Goal: Complete application form

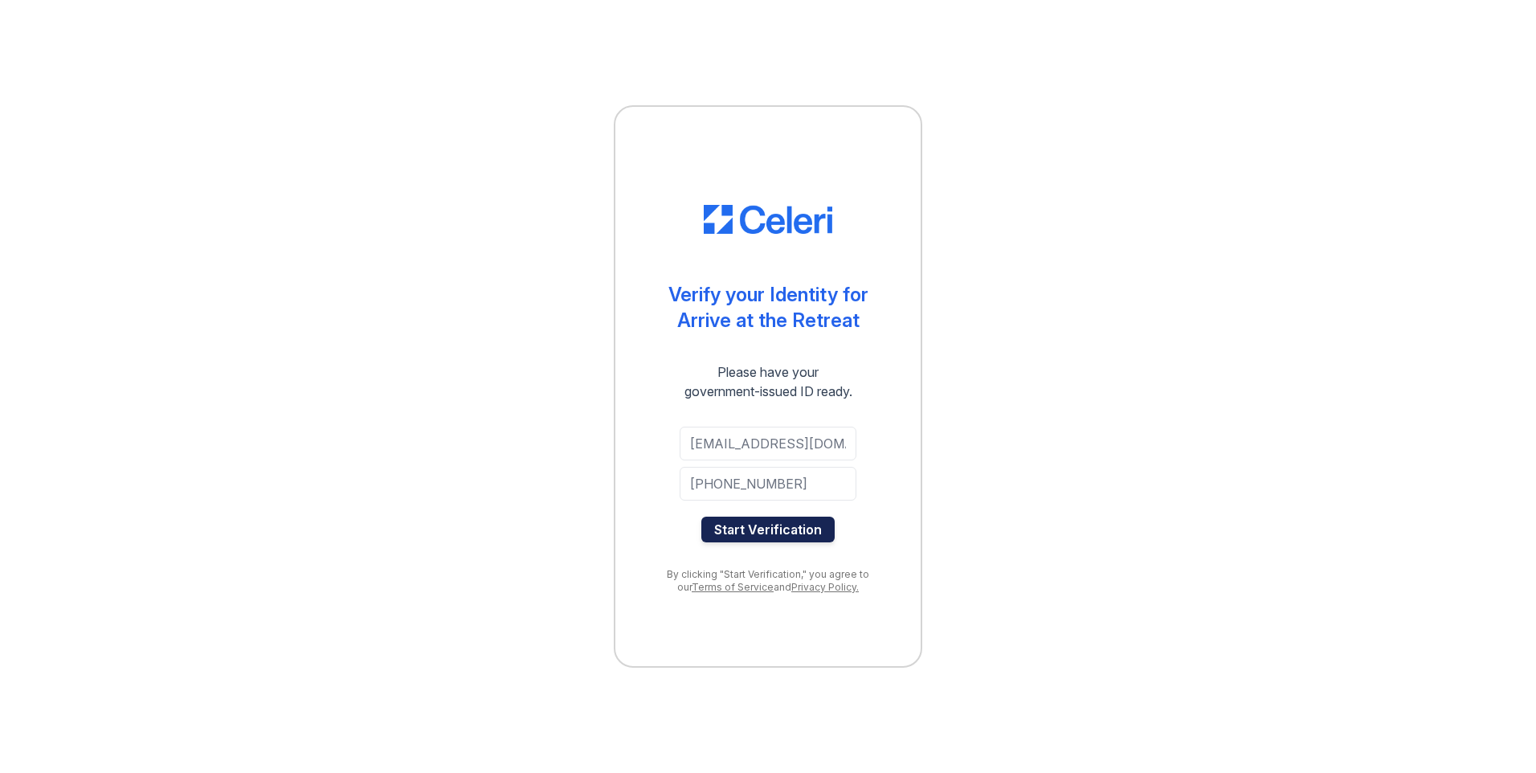
click at [764, 539] on button "Start Verification" at bounding box center [767, 529] width 133 height 26
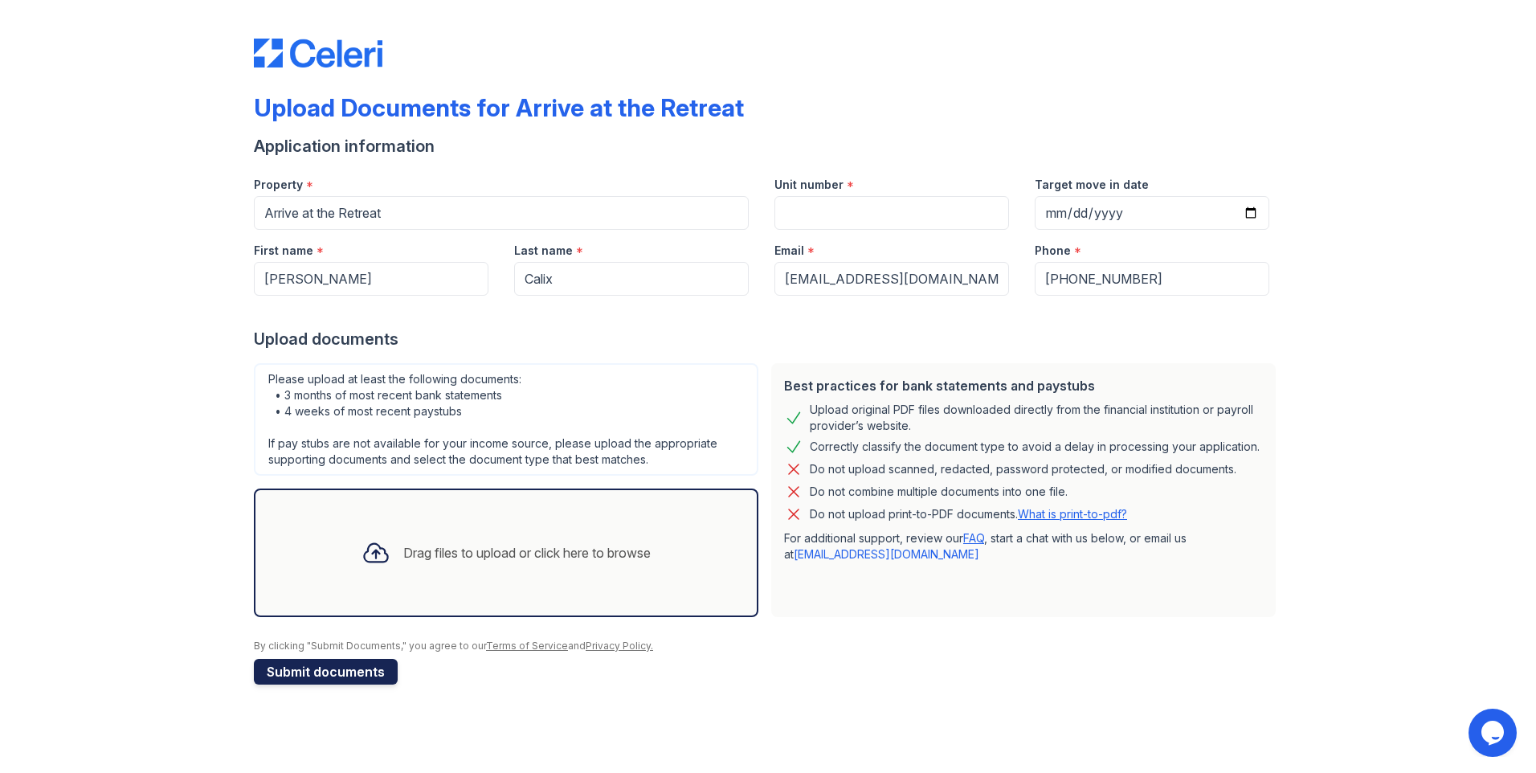
click at [358, 663] on button "Submit documents" at bounding box center [326, 672] width 144 height 26
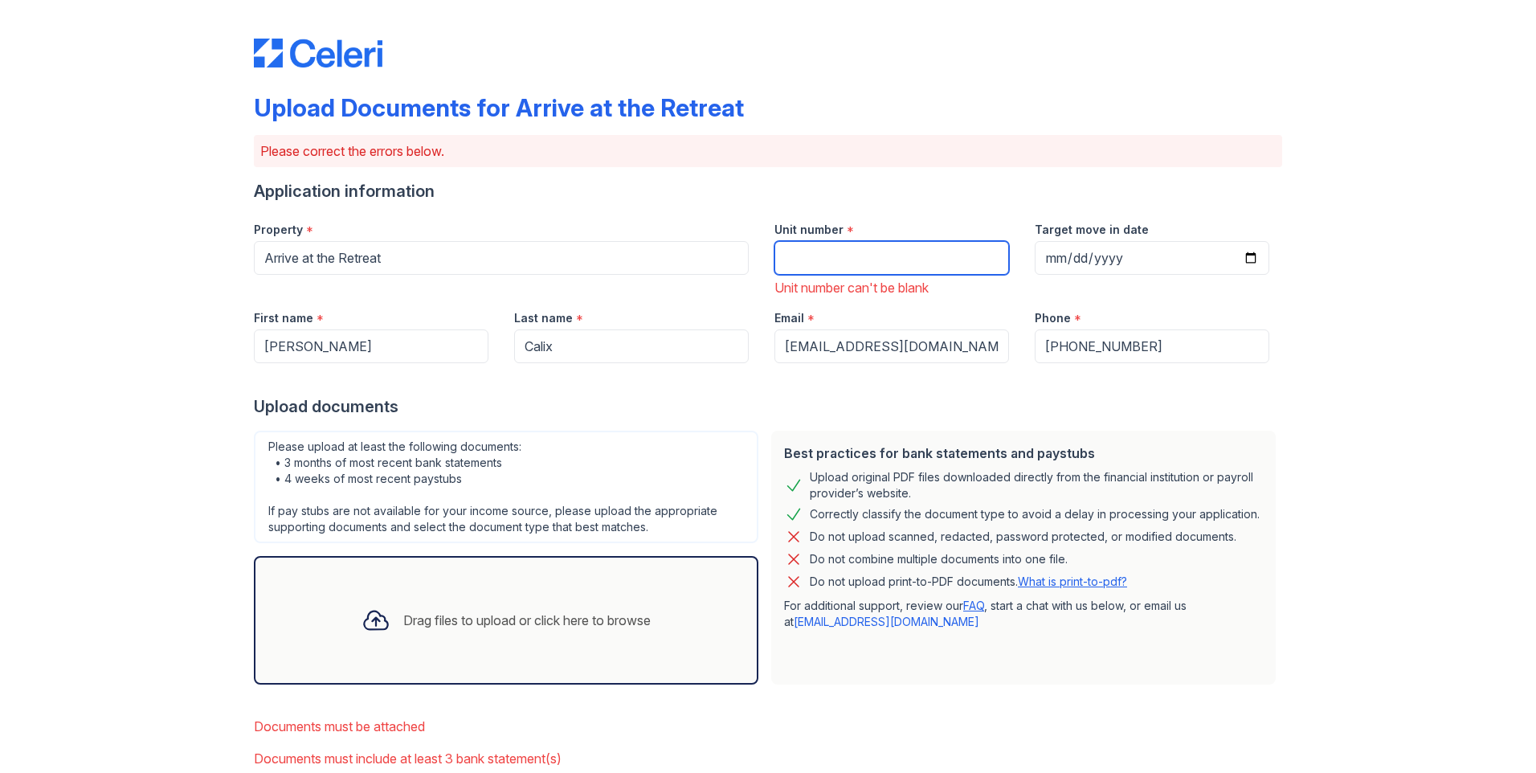
click at [944, 261] on input "Unit number" at bounding box center [891, 258] width 235 height 34
type input "22-A"
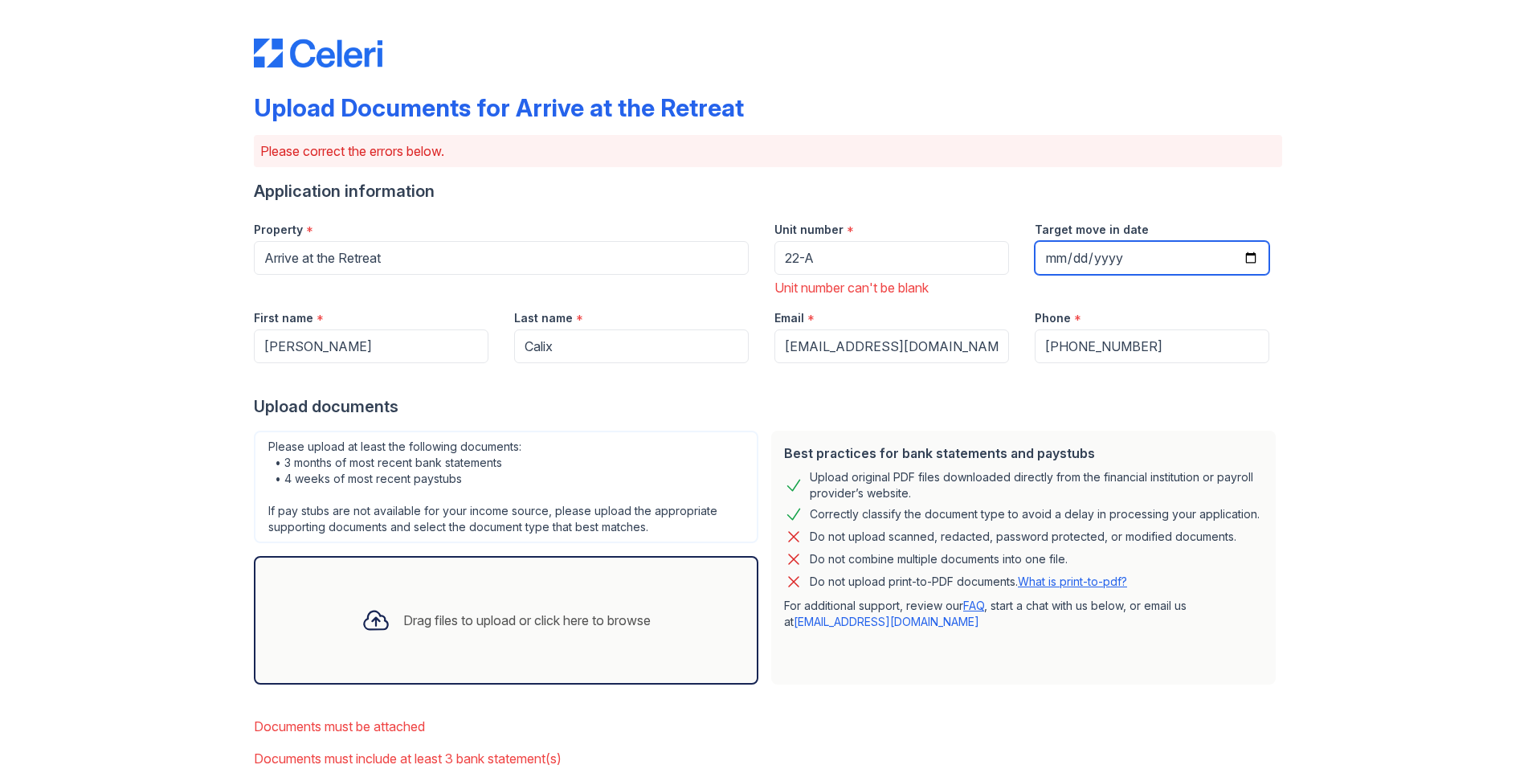
click at [1250, 251] on input "Target move in date" at bounding box center [1151, 258] width 235 height 34
type input "2025-10-01"
click at [1427, 414] on div "Upload Documents for Arrive at the Retreat Please correct the errors below. App…" at bounding box center [768, 433] width 1484 height 867
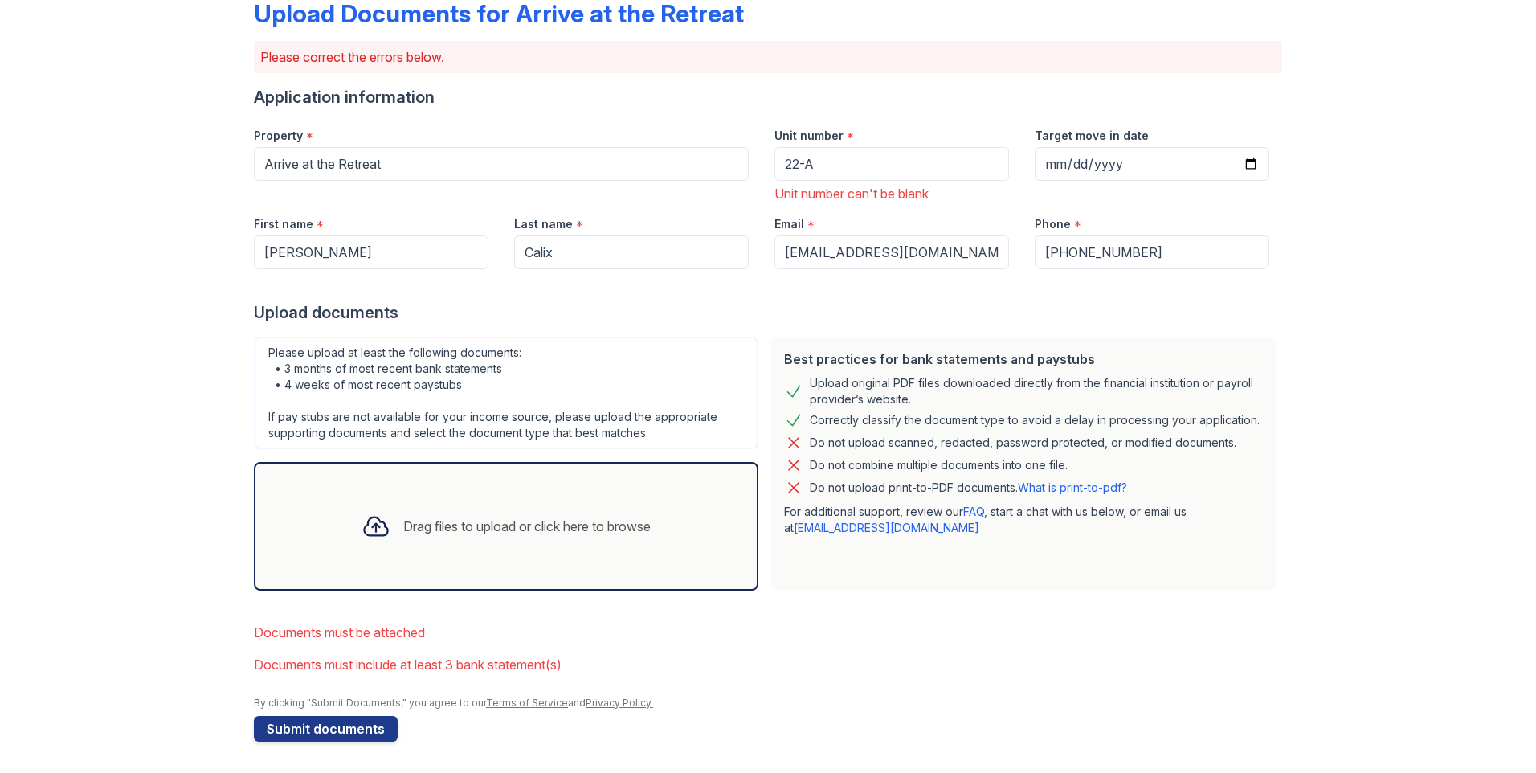
scroll to position [95, 0]
click at [310, 731] on button "Submit documents" at bounding box center [326, 728] width 144 height 26
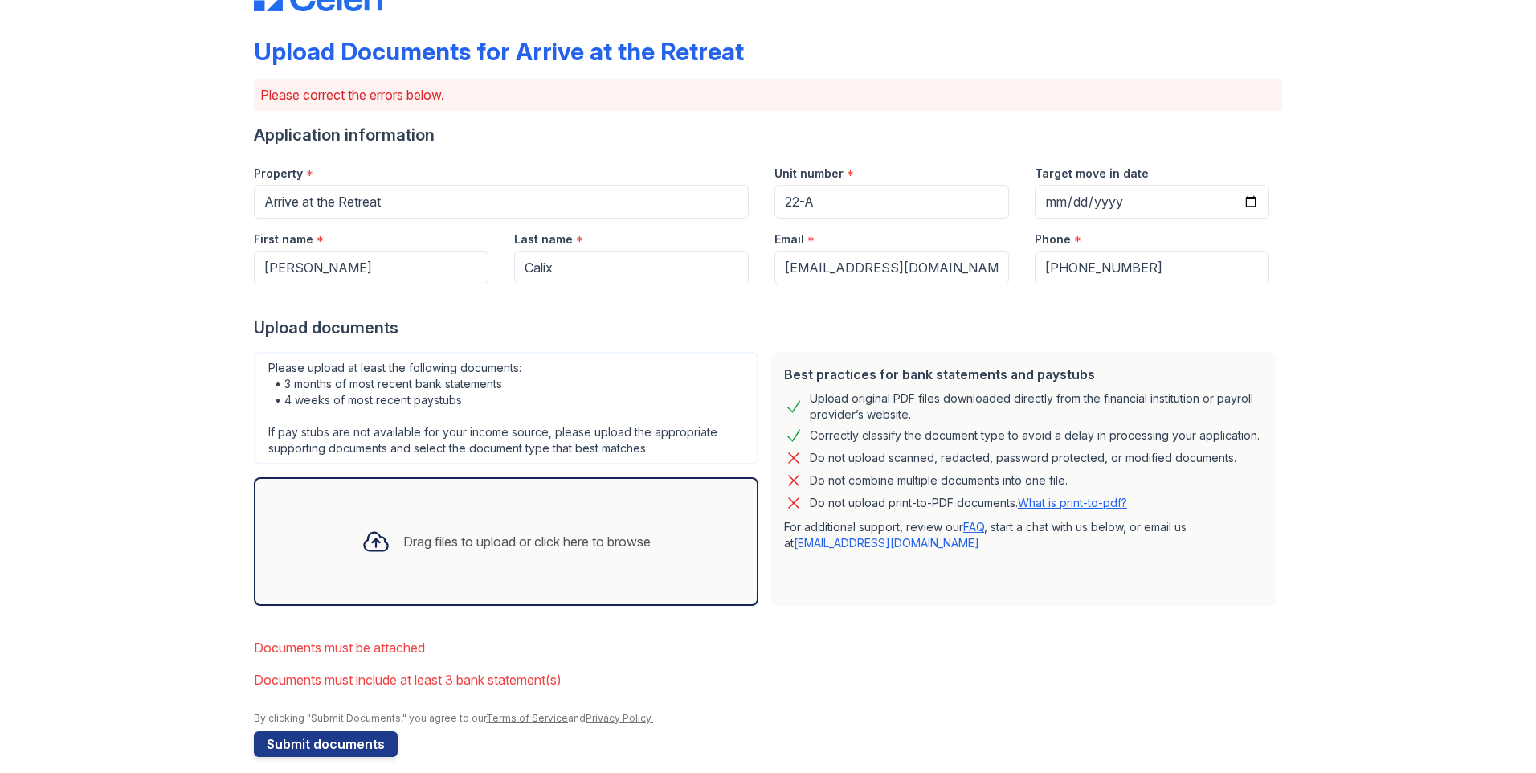
scroll to position [72, 0]
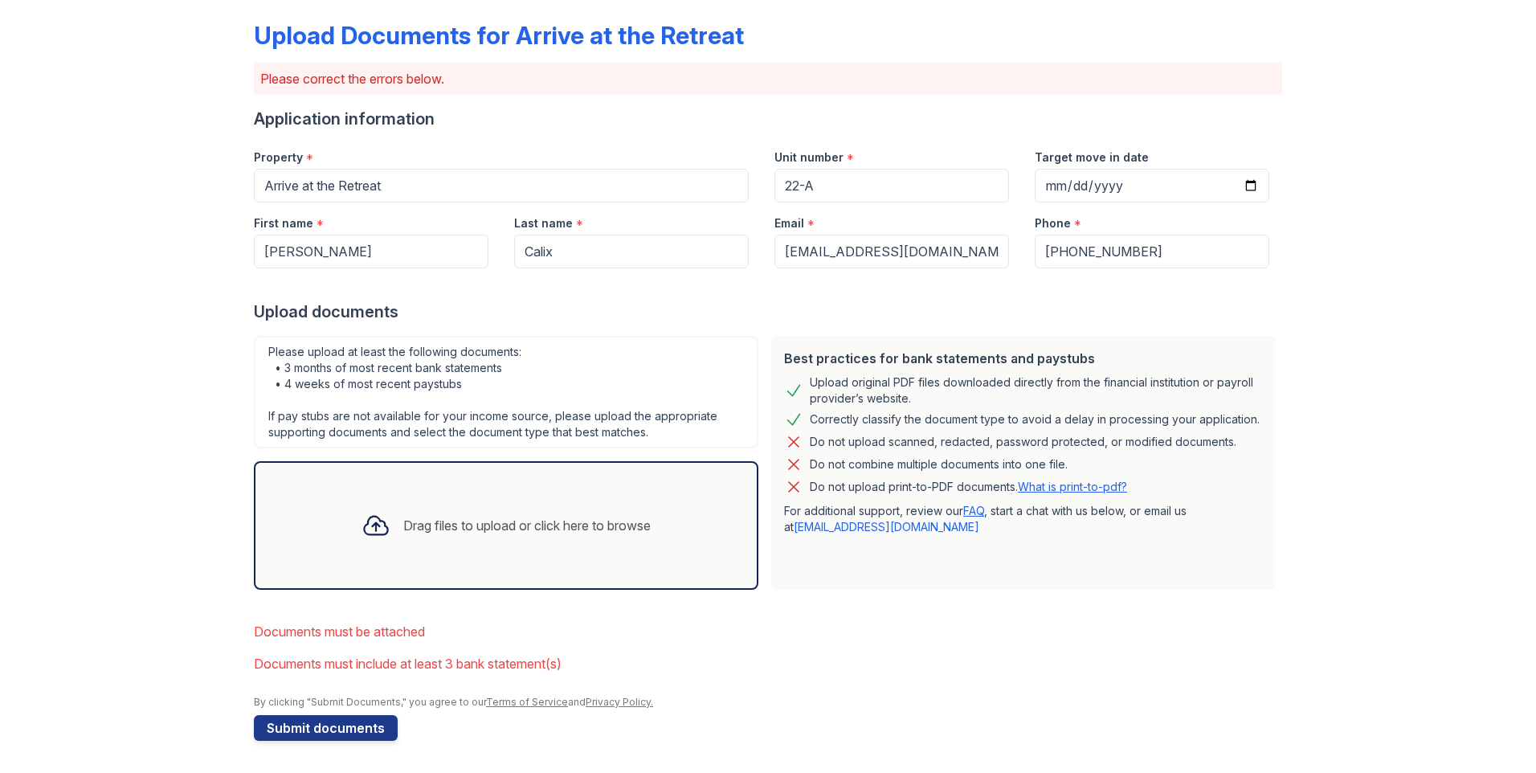
click at [404, 510] on div "Drag files to upload or click here to browse" at bounding box center [506, 525] width 315 height 55
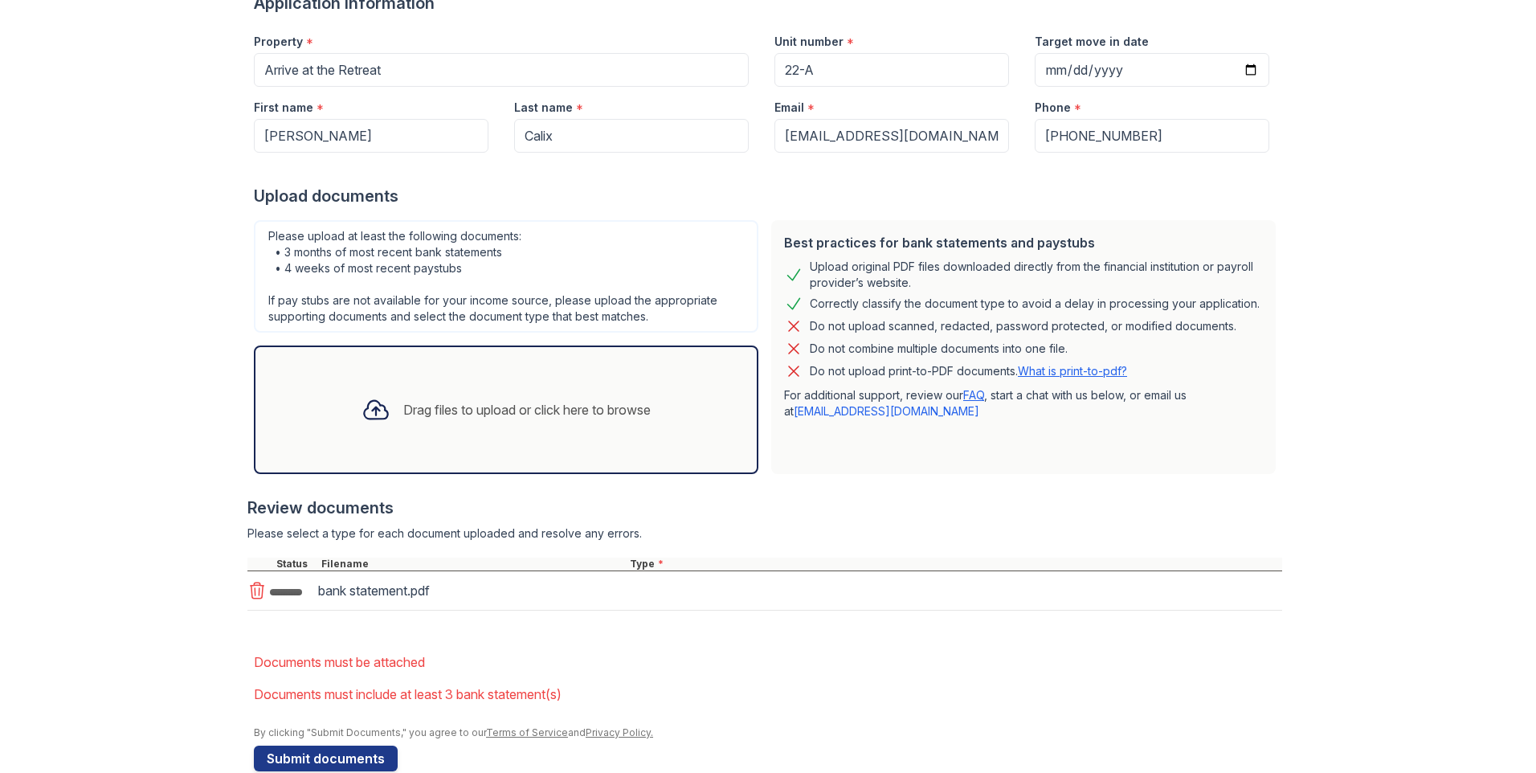
scroll to position [218, 0]
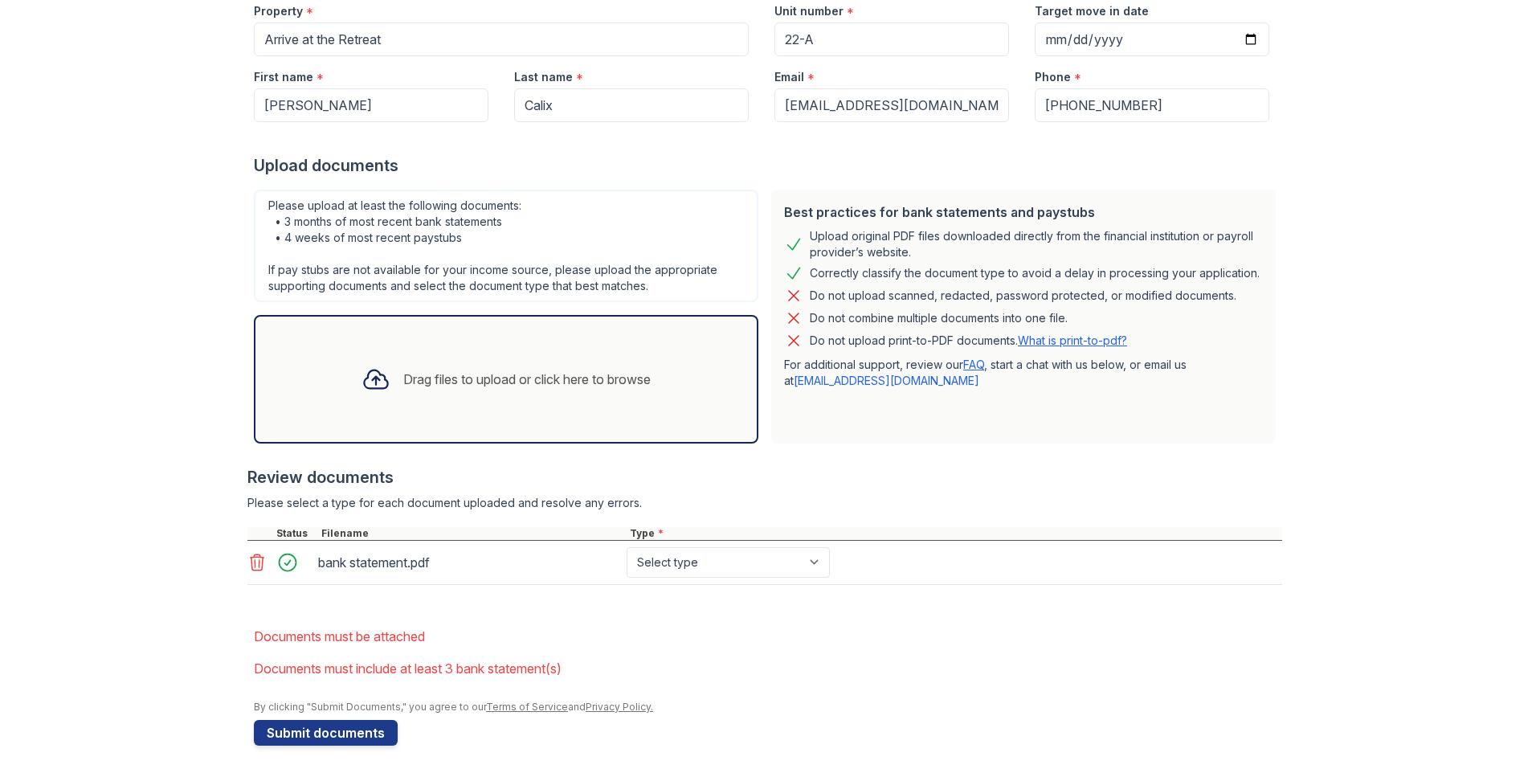
drag, startPoint x: 686, startPoint y: 578, endPoint x: 685, endPoint y: 568, distance: 10.5
click at [686, 575] on div "bank statement.pdf Select type Paystub Bank Statement Offer Letter Tax Document…" at bounding box center [764, 562] width 1034 height 44
click at [685, 564] on select "Select type Paystub Bank Statement Offer Letter Tax Documents Benefit Award Let…" at bounding box center [727, 562] width 203 height 31
select select "bank_statement"
click at [626, 547] on select "Select type Paystub Bank Statement Offer Letter Tax Documents Benefit Award Let…" at bounding box center [727, 562] width 203 height 31
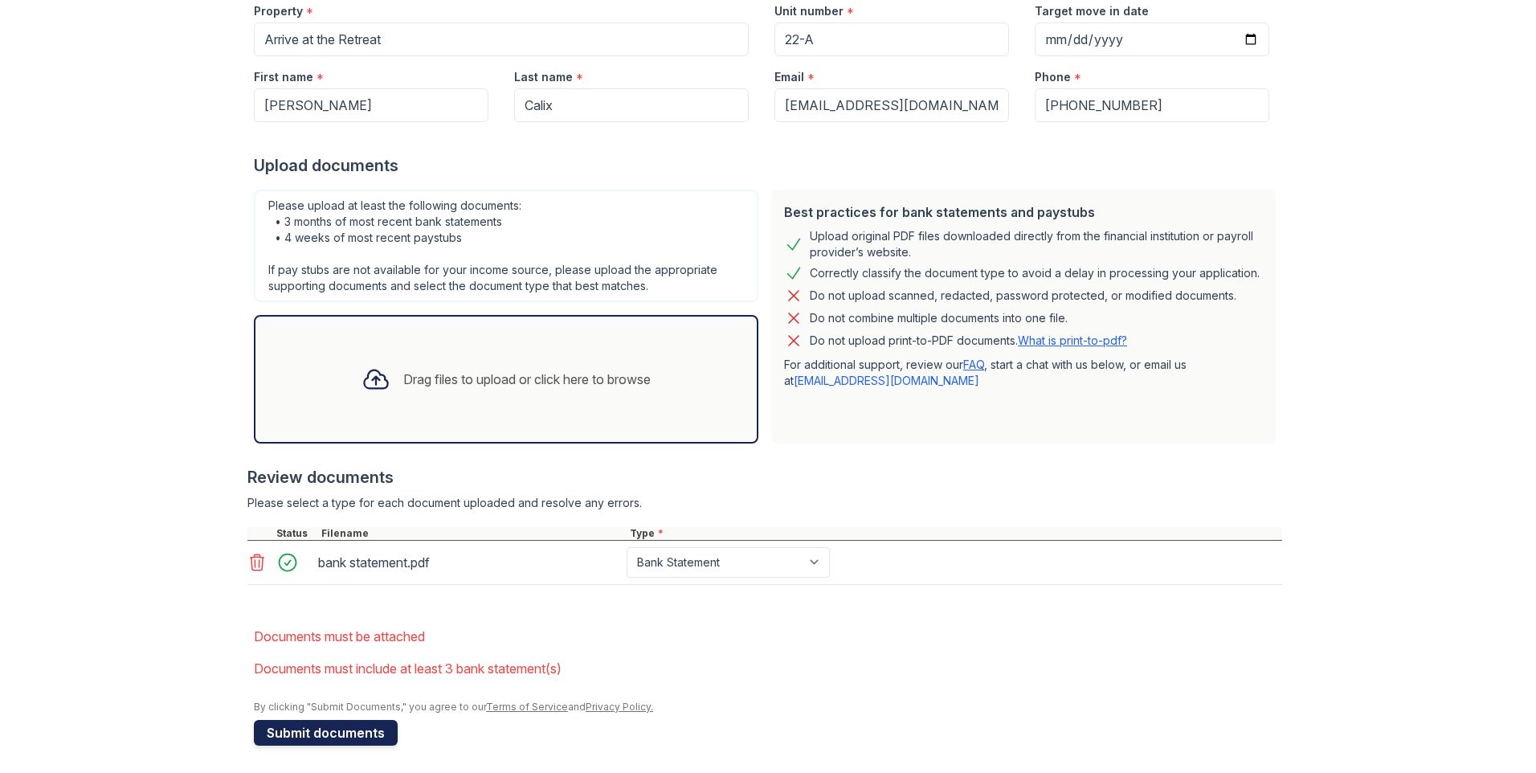
click at [308, 723] on button "Submit documents" at bounding box center [326, 733] width 144 height 26
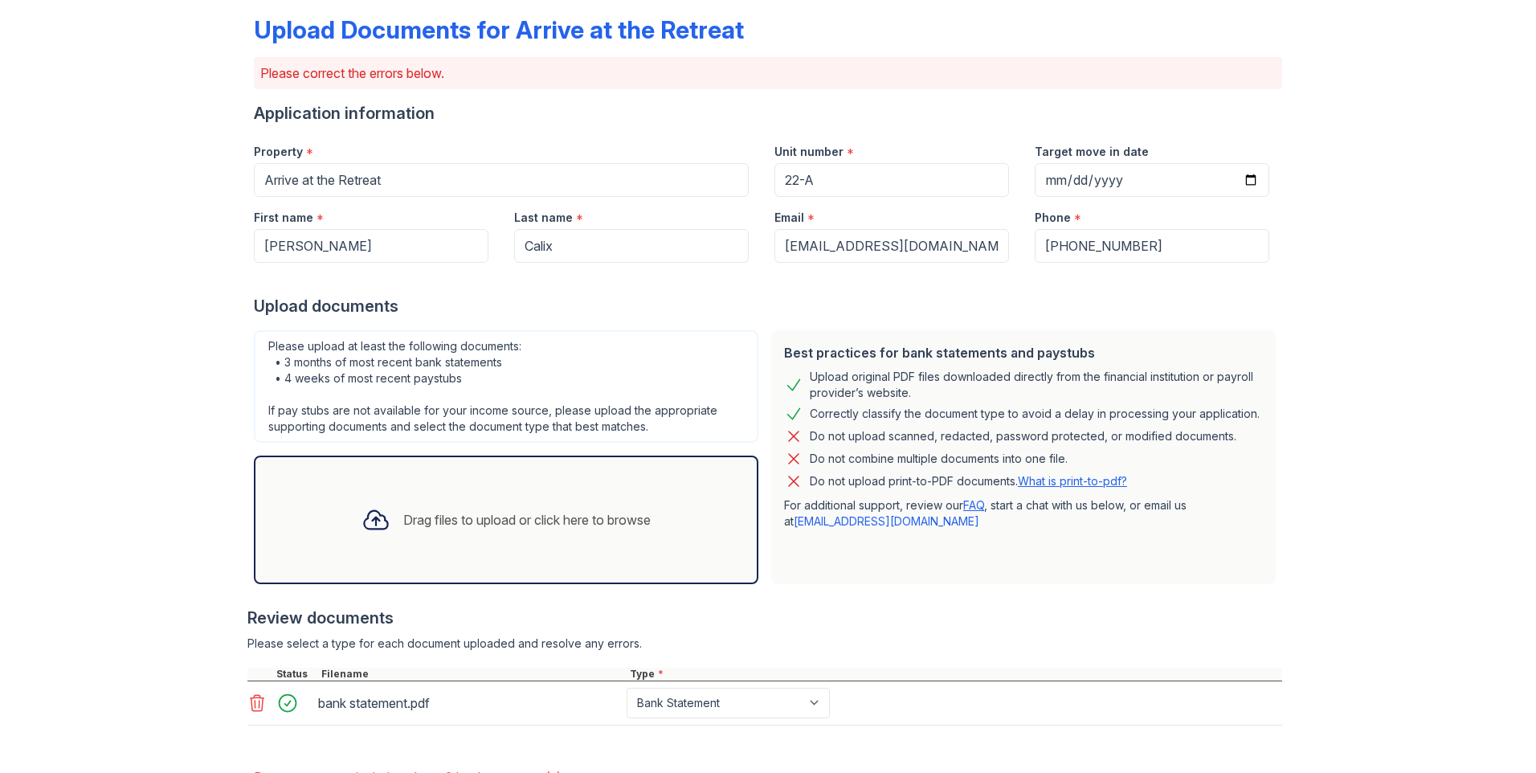
scroll to position [191, 0]
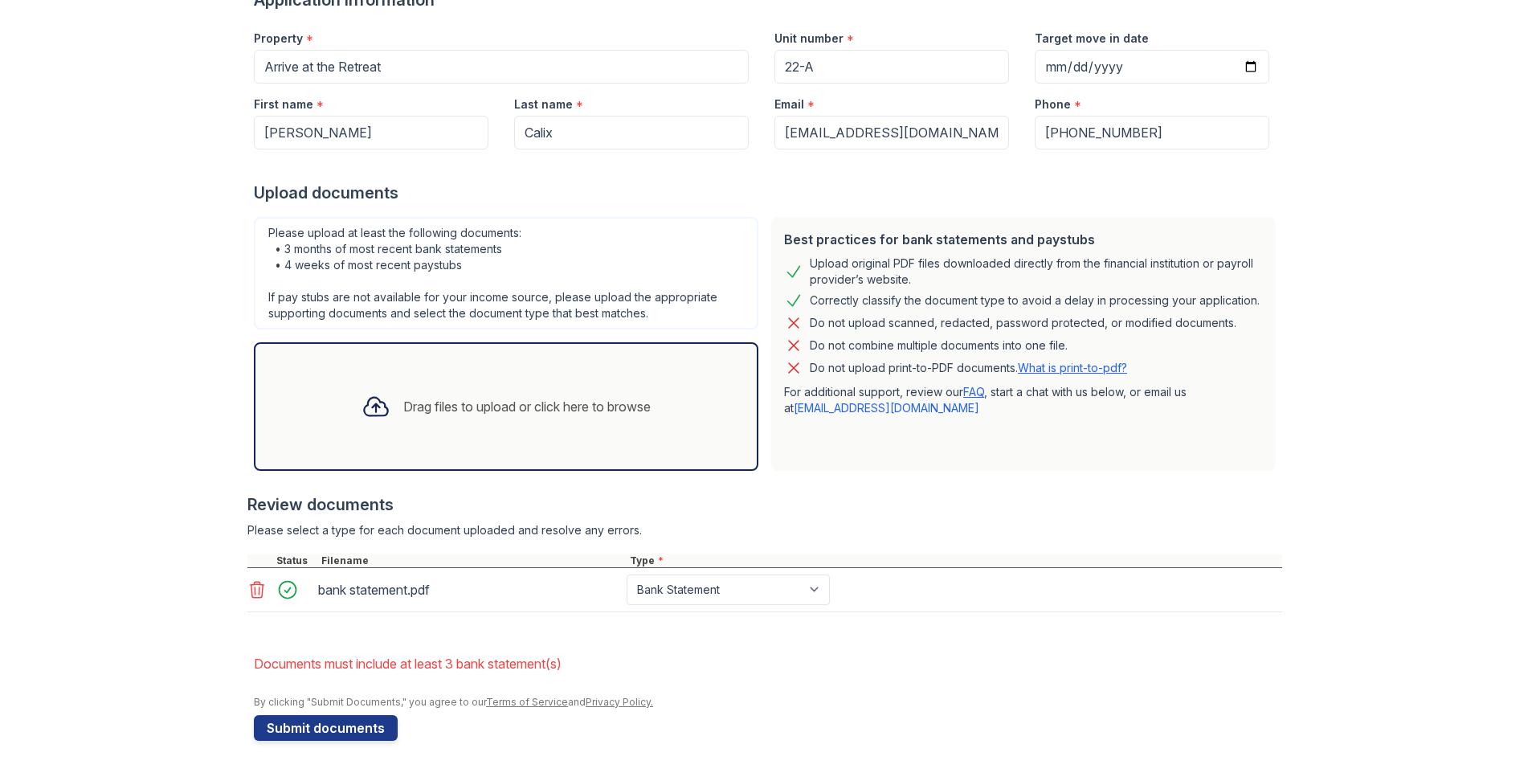
click at [533, 414] on div "Drag files to upload or click here to browse" at bounding box center [526, 406] width 247 height 19
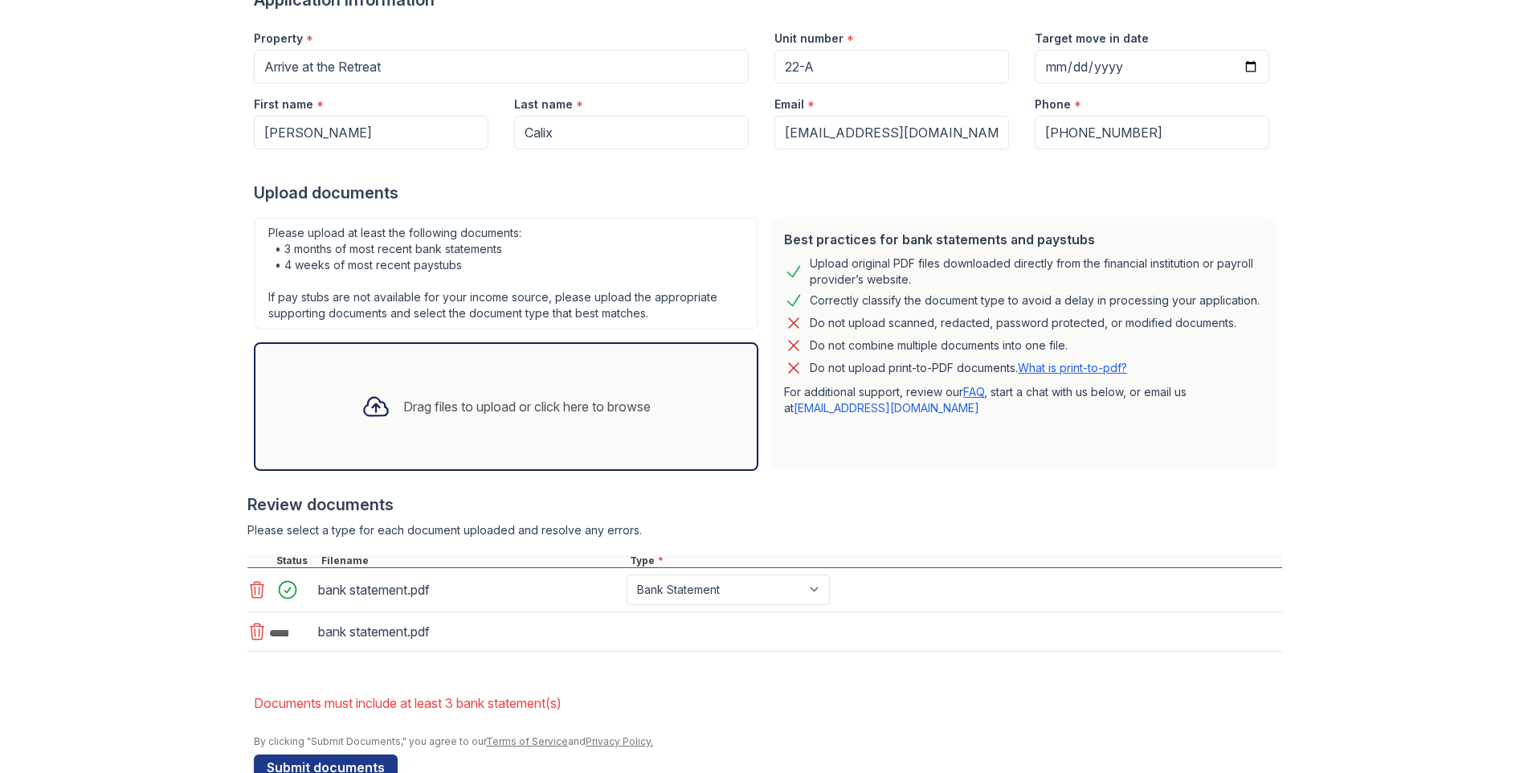
click at [443, 410] on div "Drag files to upload or click here to browse" at bounding box center [526, 406] width 247 height 19
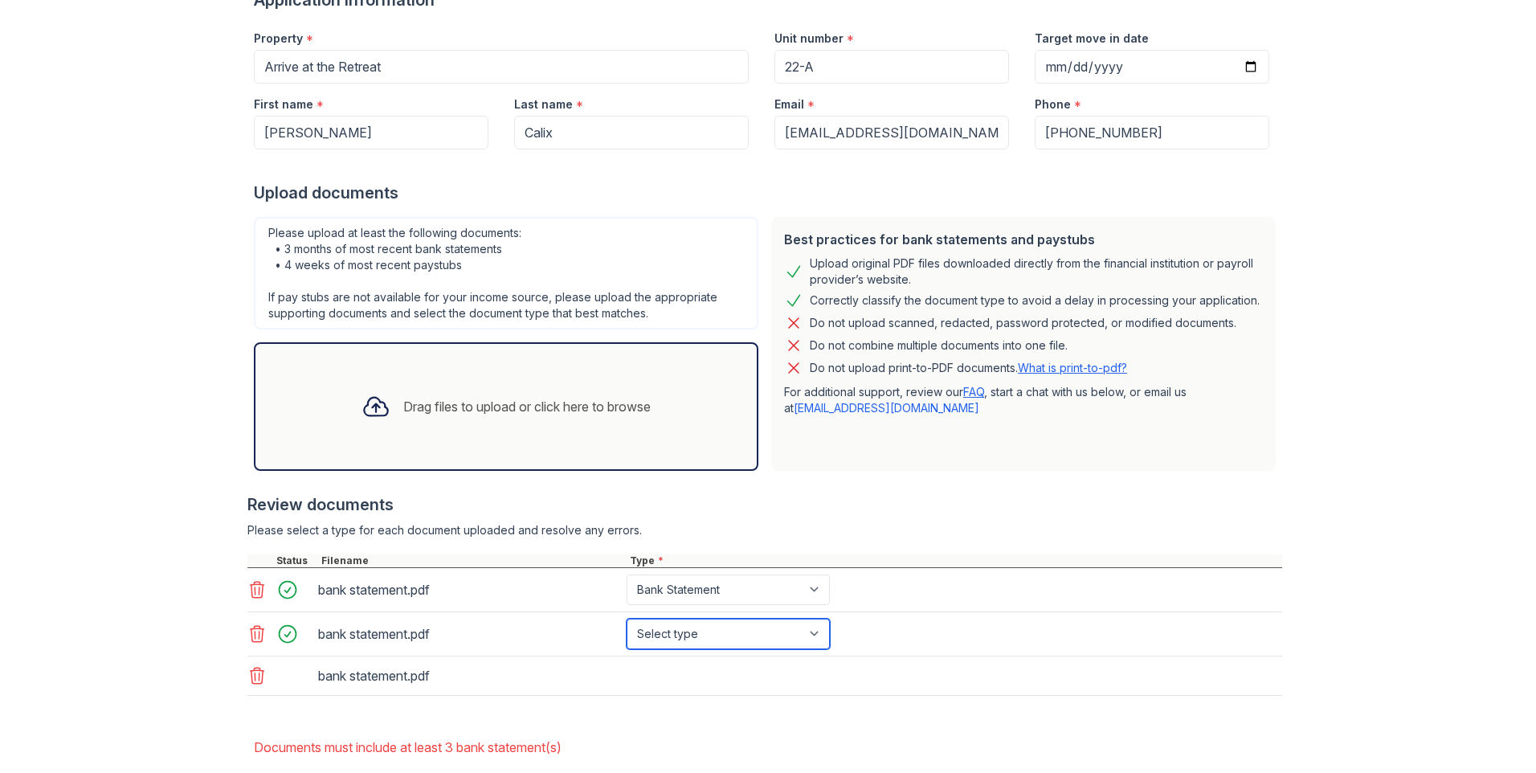
click at [702, 630] on select "Select type Paystub Bank Statement Offer Letter Tax Documents Benefit Award Let…" at bounding box center [727, 633] width 203 height 31
select select "bank_statement"
click at [626, 618] on select "Select type Paystub Bank Statement Offer Letter Tax Documents Benefit Award Let…" at bounding box center [727, 633] width 203 height 31
click at [709, 675] on select "Select type Paystub Bank Statement Offer Letter Tax Documents Benefit Award Let…" at bounding box center [727, 678] width 203 height 31
select select "bank_statement"
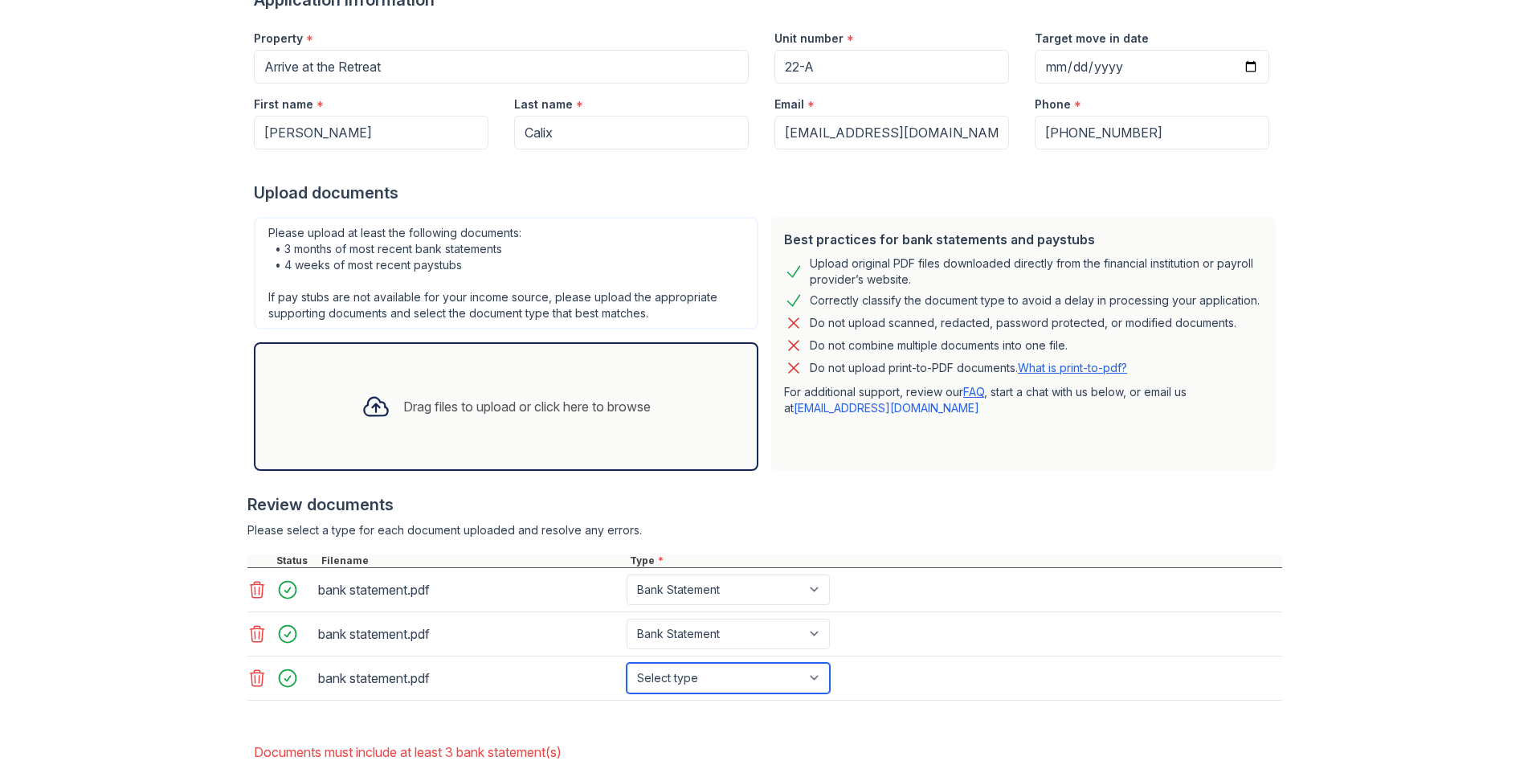
click at [626, 663] on select "Select type Paystub Bank Statement Offer Letter Tax Documents Benefit Award Let…" at bounding box center [727, 678] width 203 height 31
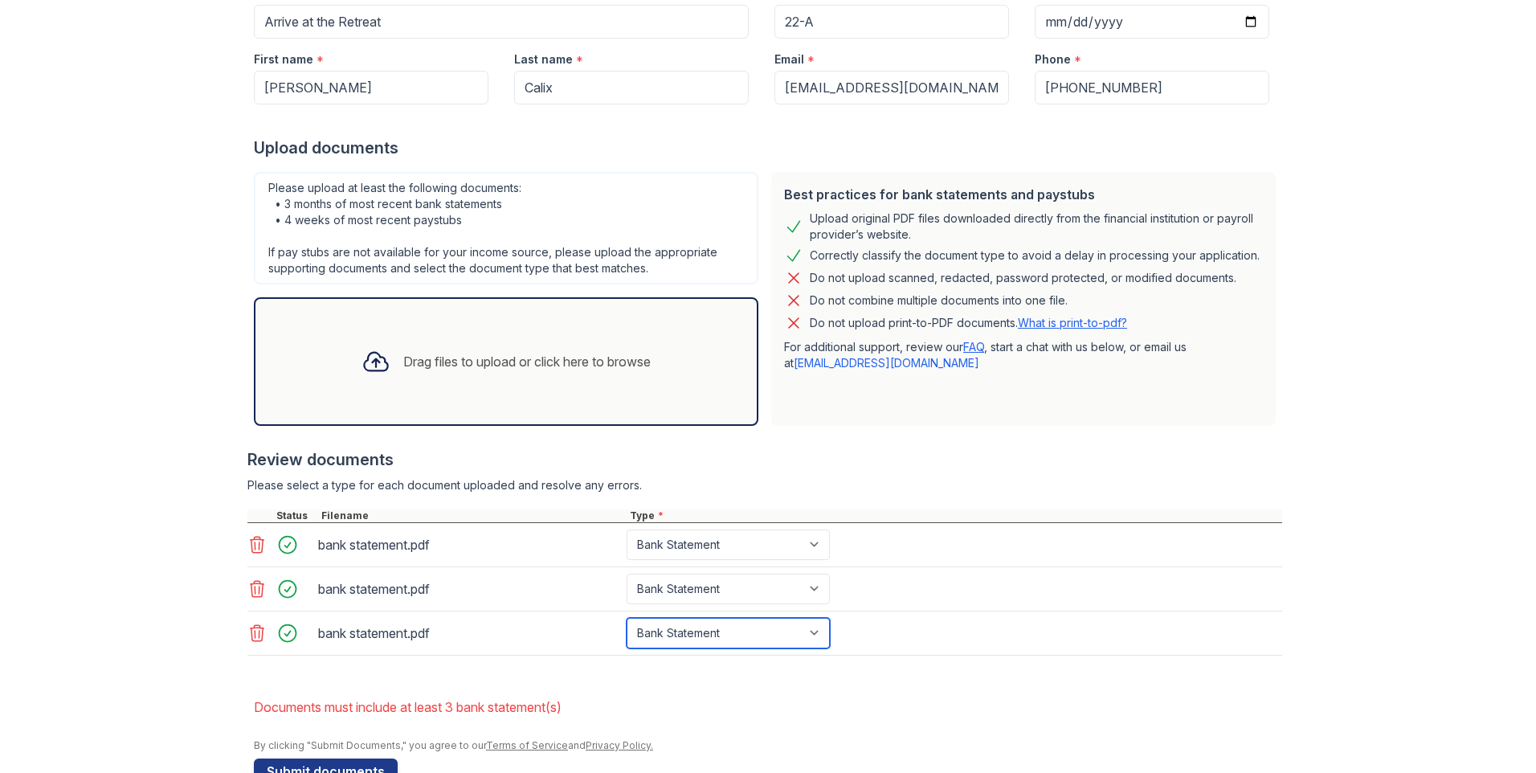
scroll to position [279, 0]
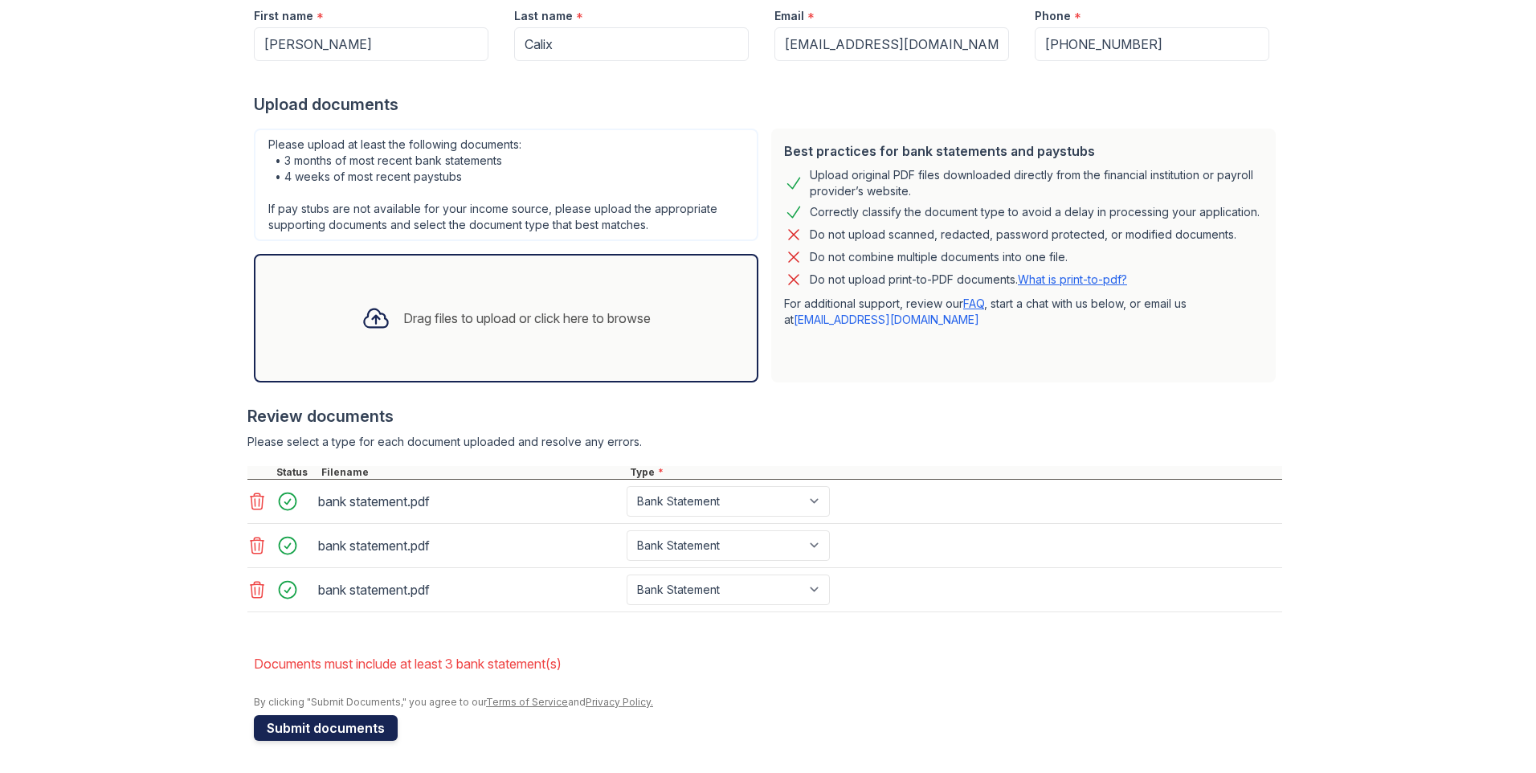
click at [333, 728] on button "Submit documents" at bounding box center [326, 728] width 144 height 26
